Goal: Find specific page/section: Locate a particular part of the current website

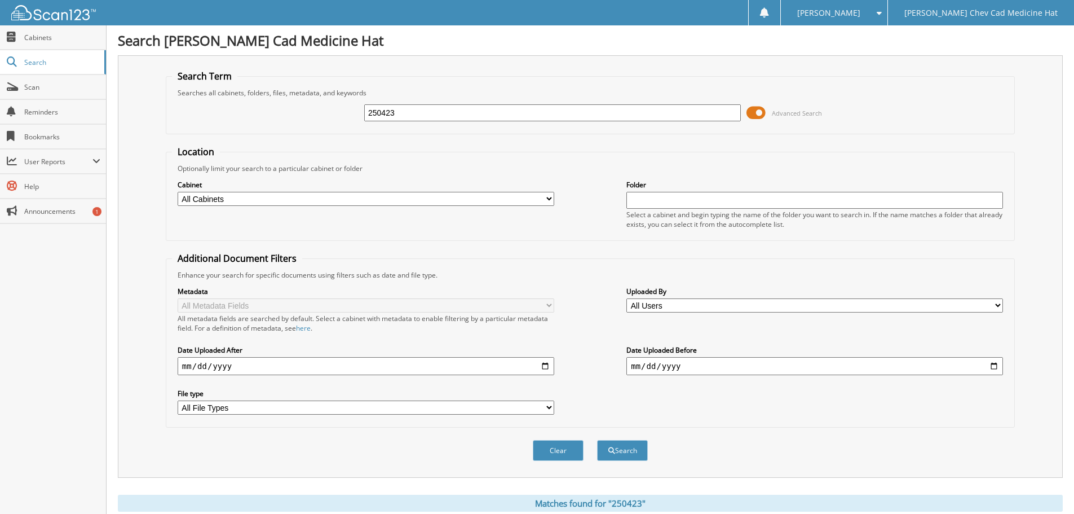
drag, startPoint x: 400, startPoint y: 104, endPoint x: 372, endPoint y: 117, distance: 31.0
click at [374, 116] on div "250423" at bounding box center [552, 112] width 377 height 19
drag, startPoint x: 373, startPoint y: 112, endPoint x: 385, endPoint y: 112, distance: 11.3
click at [381, 112] on input "250423" at bounding box center [552, 112] width 377 height 17
drag, startPoint x: 385, startPoint y: 112, endPoint x: 438, endPoint y: 105, distance: 54.0
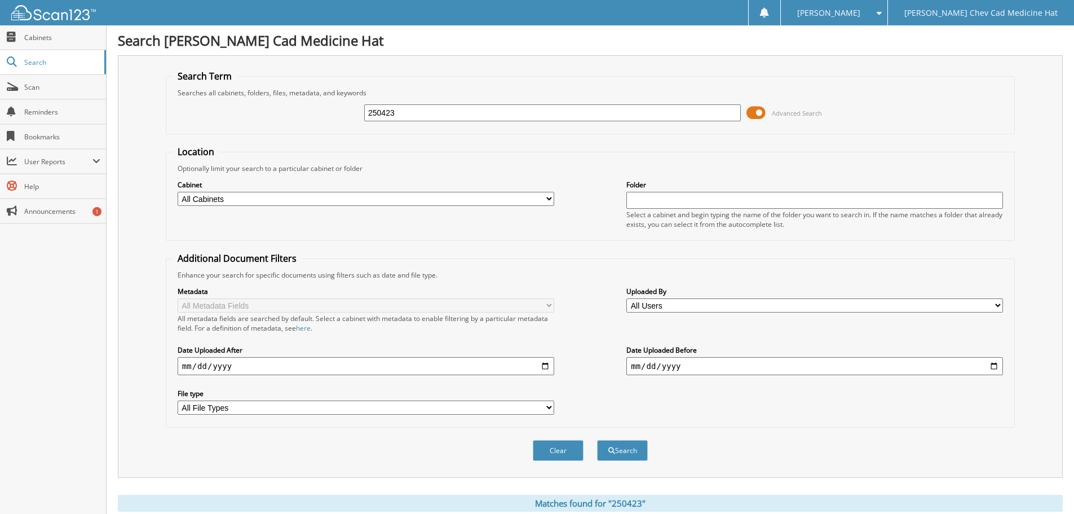
click at [391, 110] on input "250423" at bounding box center [552, 112] width 377 height 17
type input "250182"
click at [597, 440] on button "Search" at bounding box center [622, 450] width 51 height 21
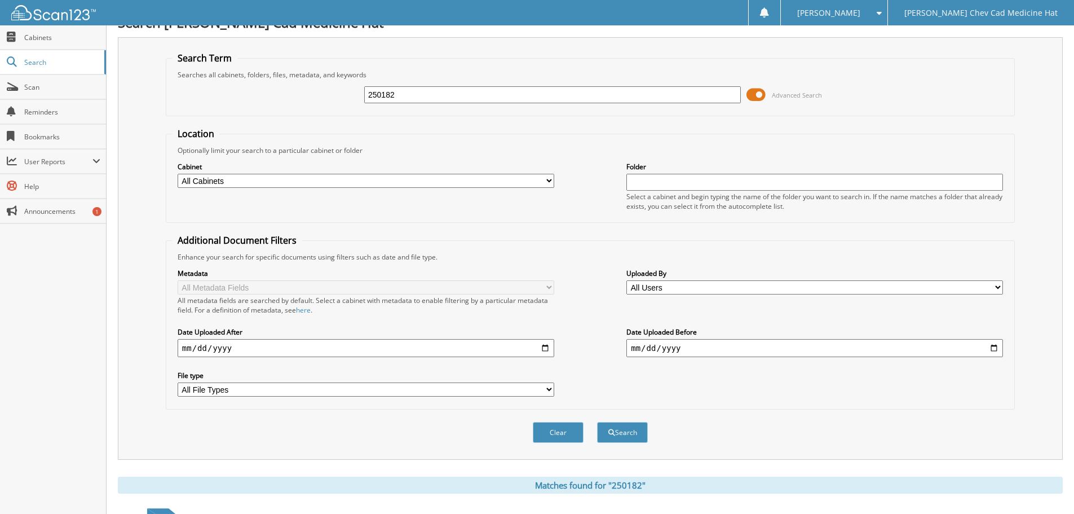
scroll to position [179, 0]
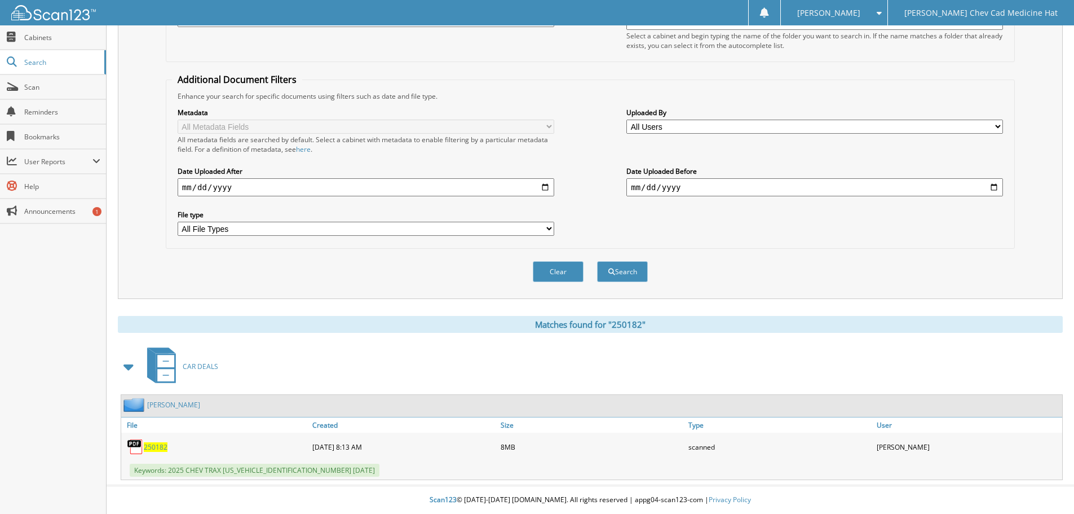
click at [148, 444] on span "250182" at bounding box center [156, 447] width 24 height 10
